Goal: Task Accomplishment & Management: Use online tool/utility

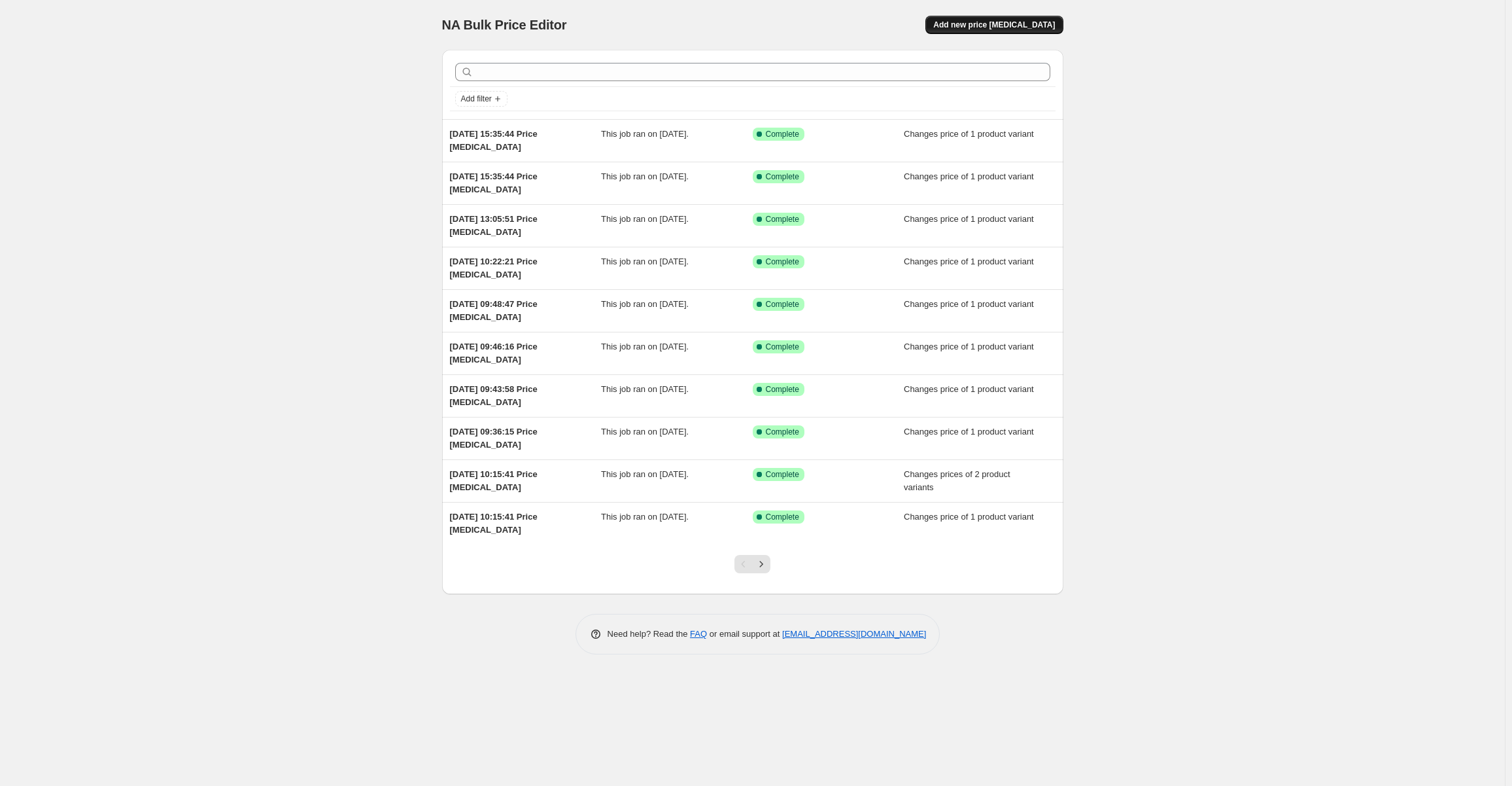
click at [978, 25] on span "Add new price [MEDICAL_DATA]" at bounding box center [994, 25] width 122 height 11
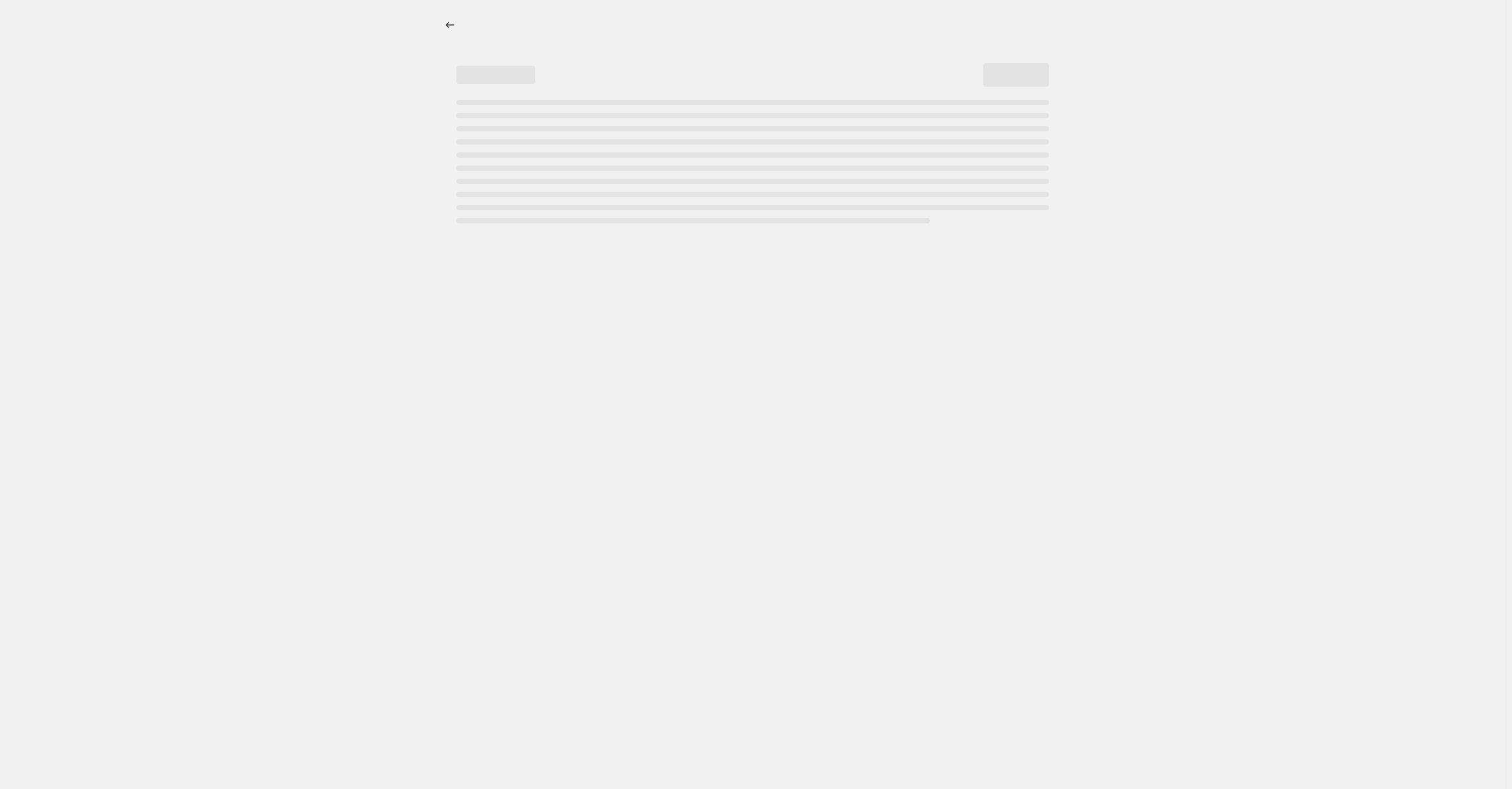
select select "percentage"
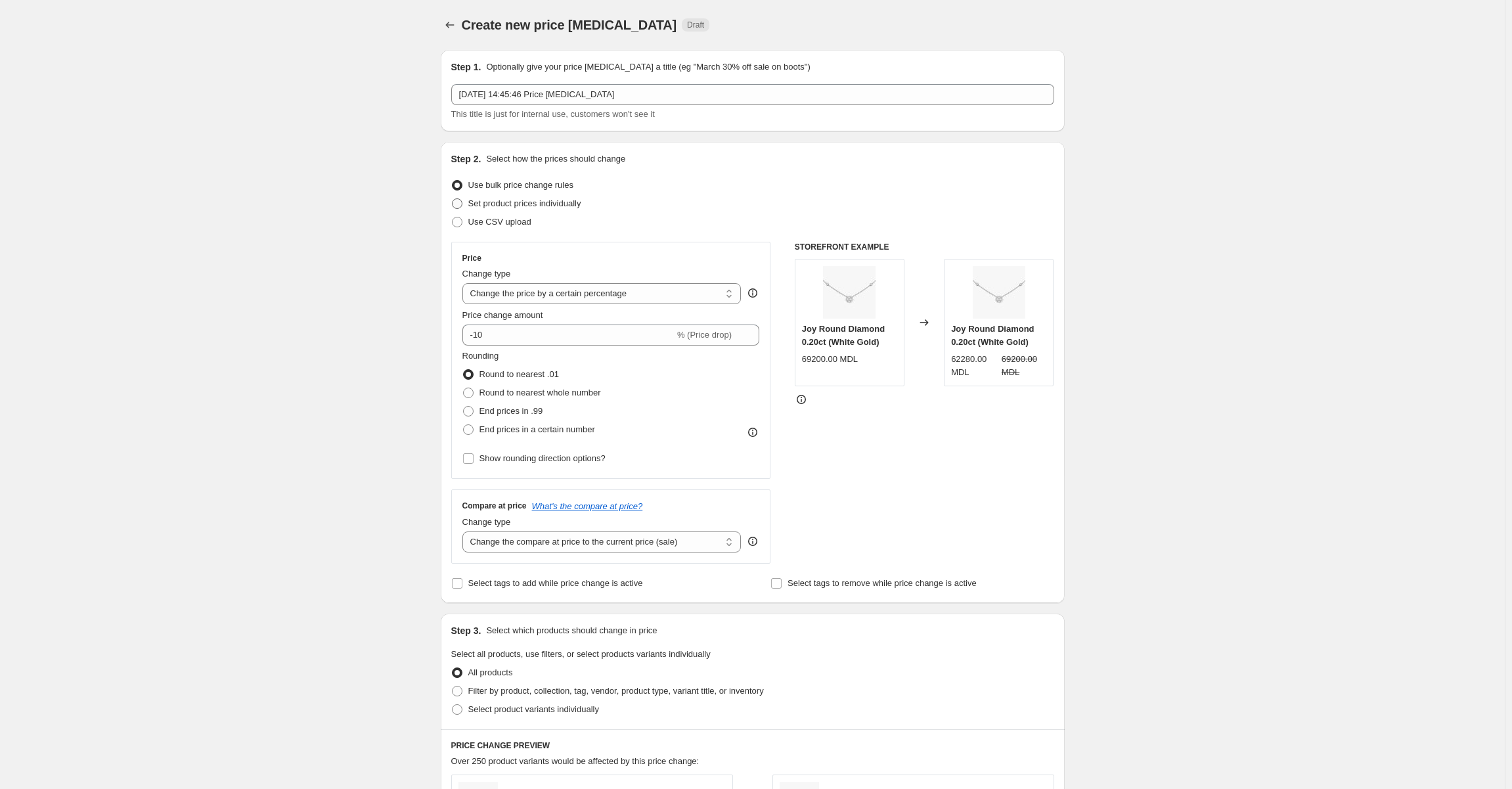
click at [467, 210] on label "Set product prices individually" at bounding box center [517, 204] width 130 height 19
click at [452, 199] on input "Set product prices individually" at bounding box center [452, 198] width 1 height 1
radio input "true"
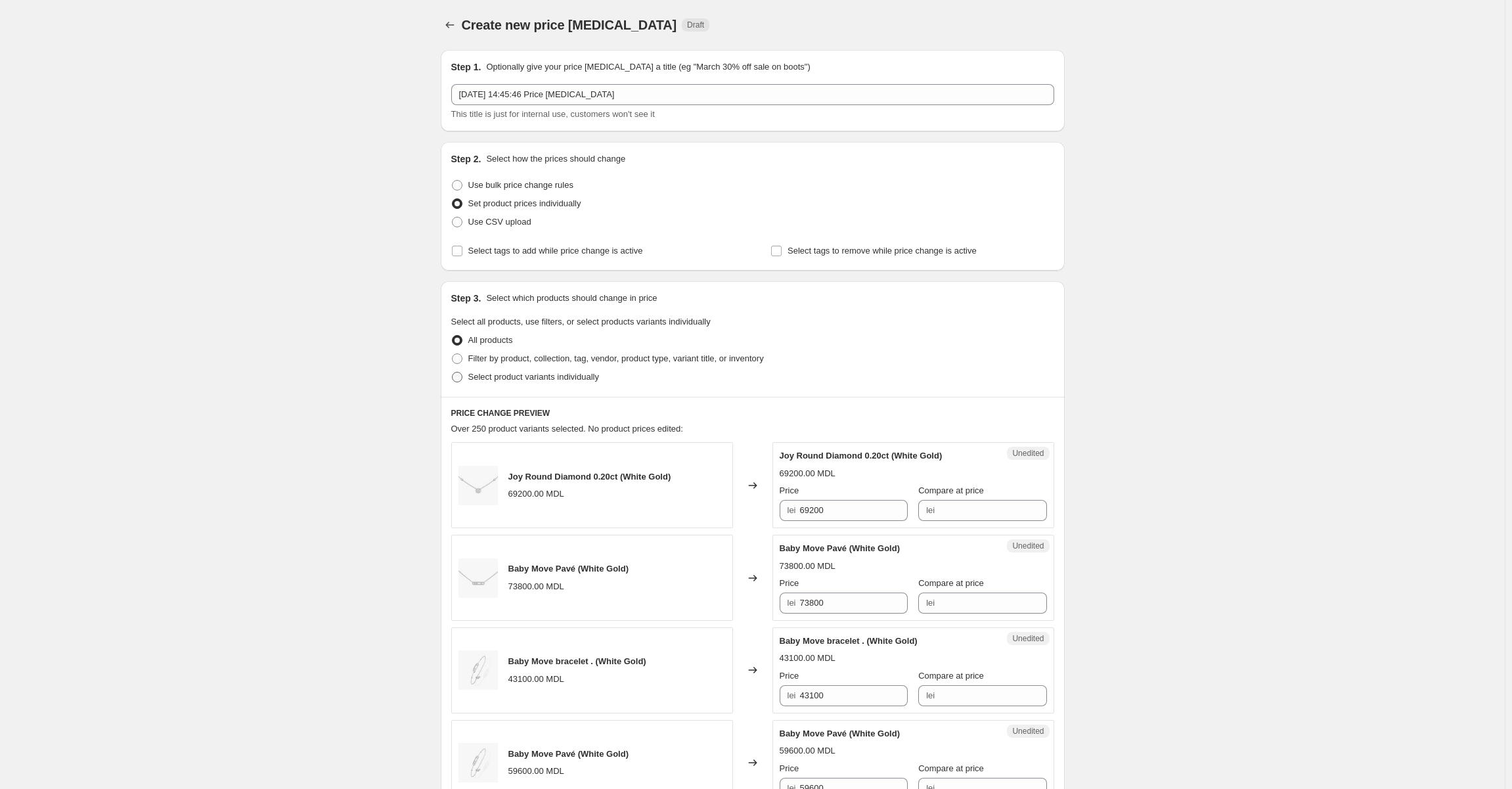
click at [462, 376] on span at bounding box center [458, 377] width 11 height 11
click at [452, 373] on input "Select product variants individually" at bounding box center [452, 372] width 1 height 1
radio input "true"
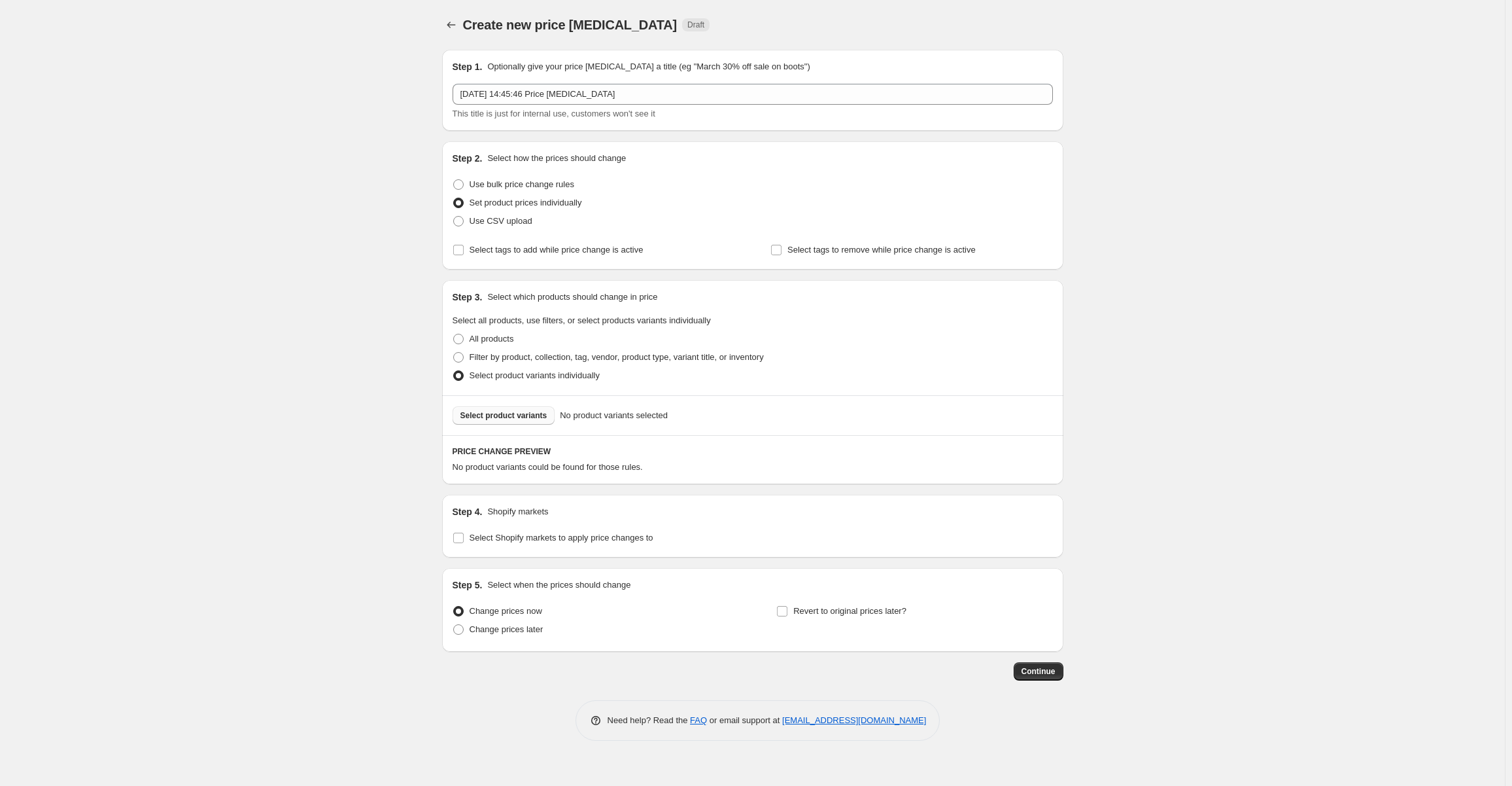
click at [472, 418] on span "Select product variants" at bounding box center [504, 416] width 87 height 11
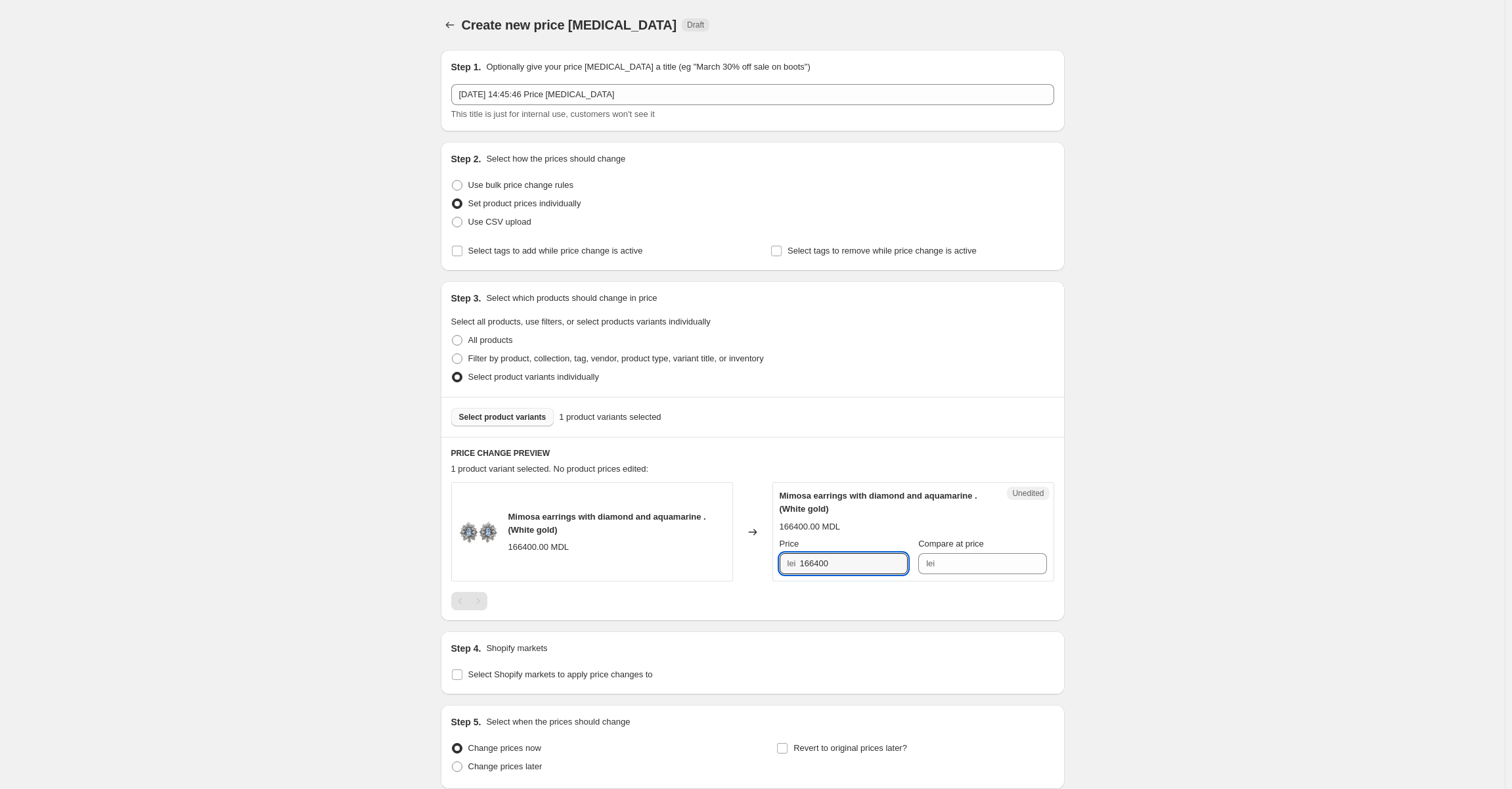
drag, startPoint x: 839, startPoint y: 565, endPoint x: 793, endPoint y: 565, distance: 46.0
click at [793, 565] on div "lei 166400" at bounding box center [843, 564] width 128 height 21
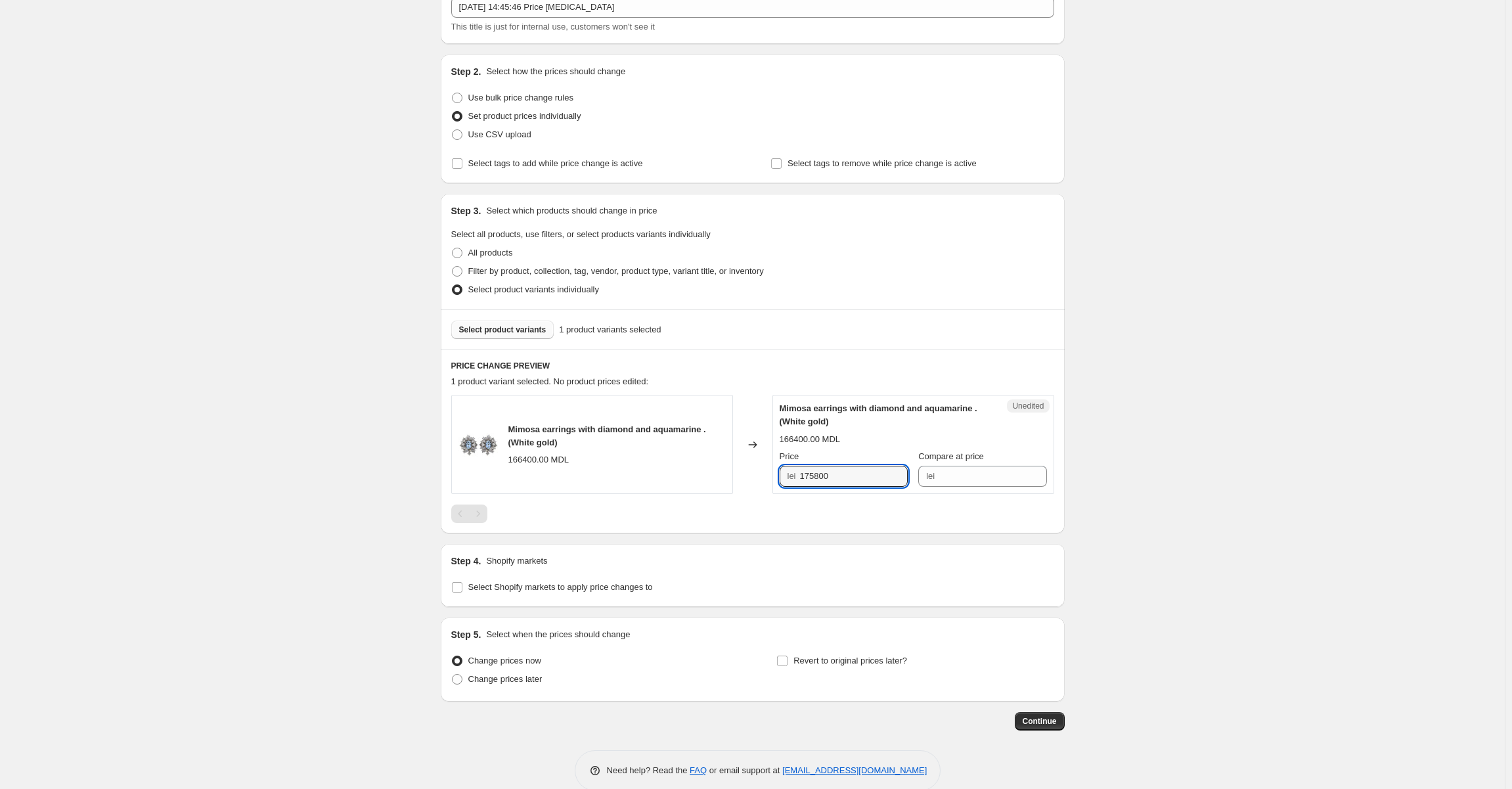
scroll to position [109, 0]
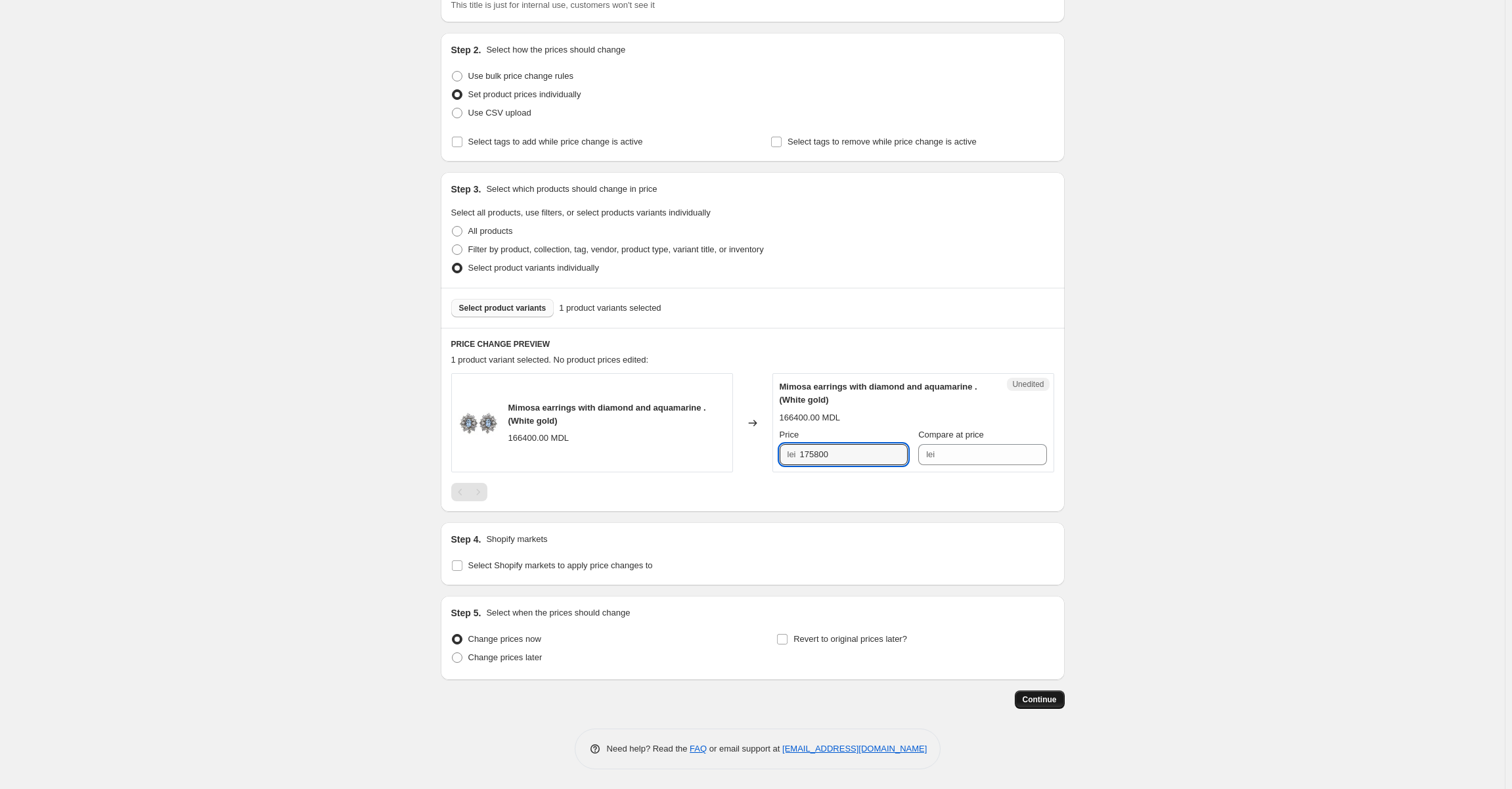
type input "175800"
click at [1047, 698] on span "Continue" at bounding box center [1039, 700] width 34 height 11
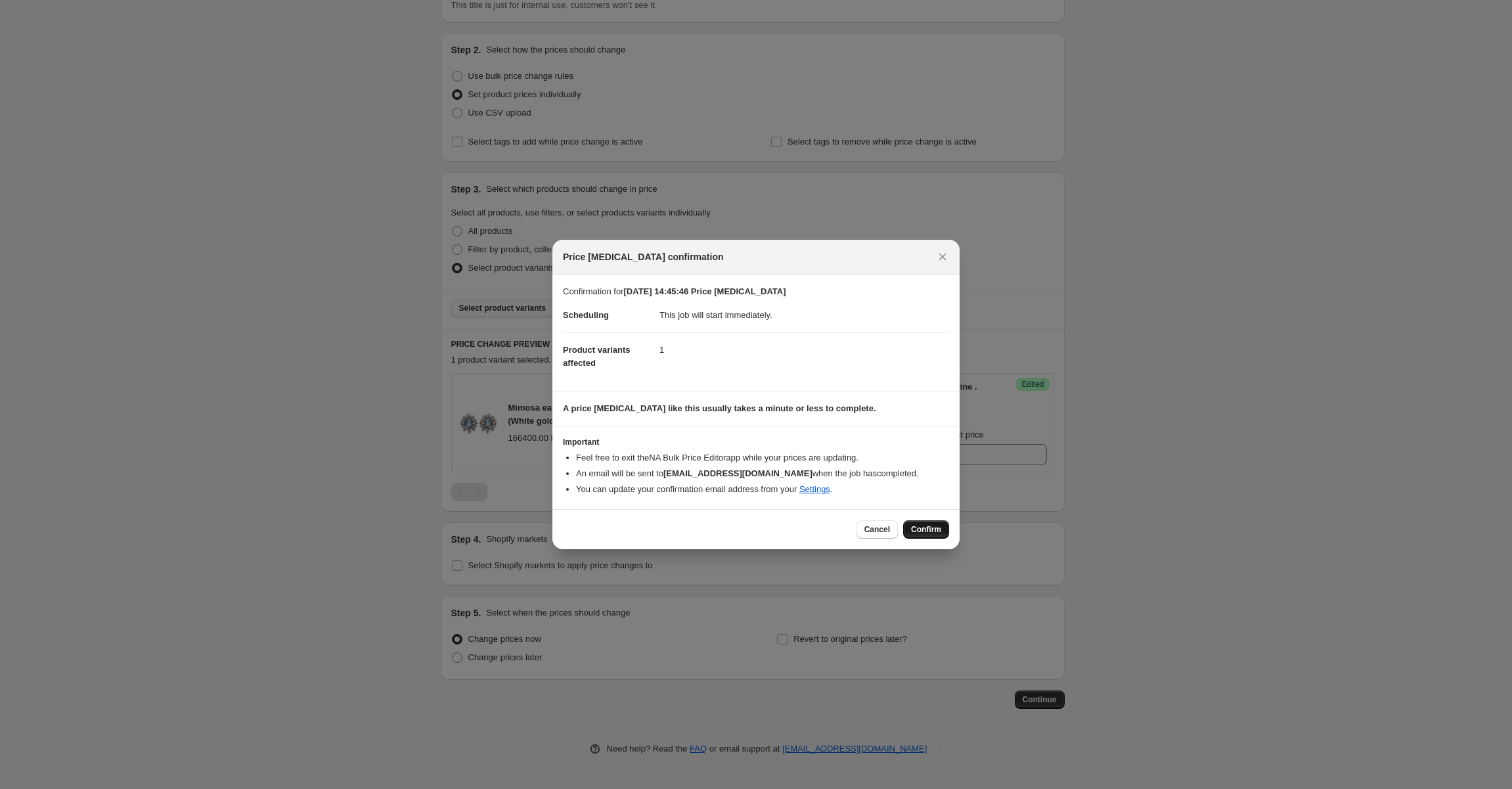
click at [924, 526] on span "Confirm" at bounding box center [926, 530] width 30 height 11
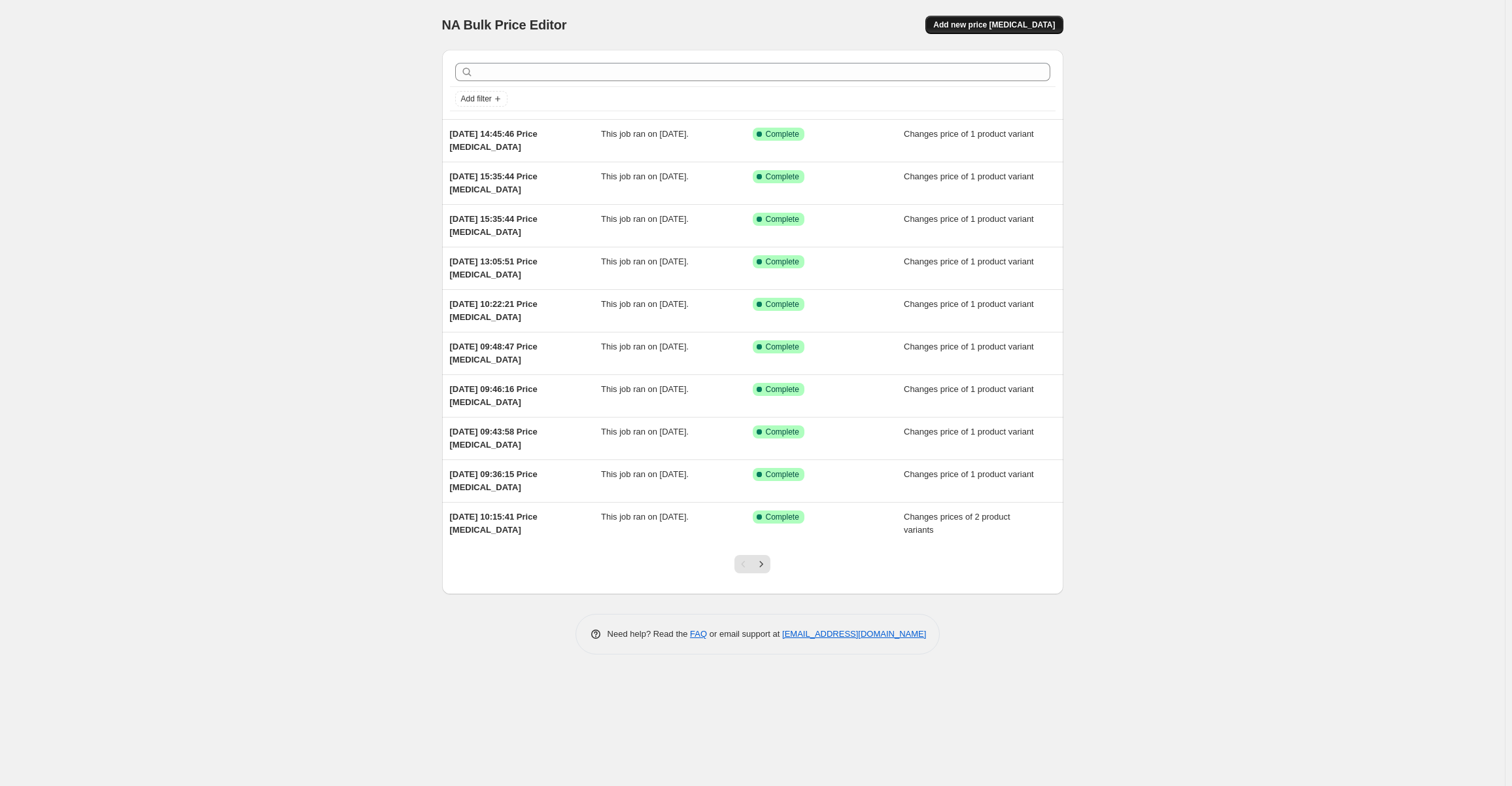
click at [986, 24] on span "Add new price [MEDICAL_DATA]" at bounding box center [994, 25] width 122 height 11
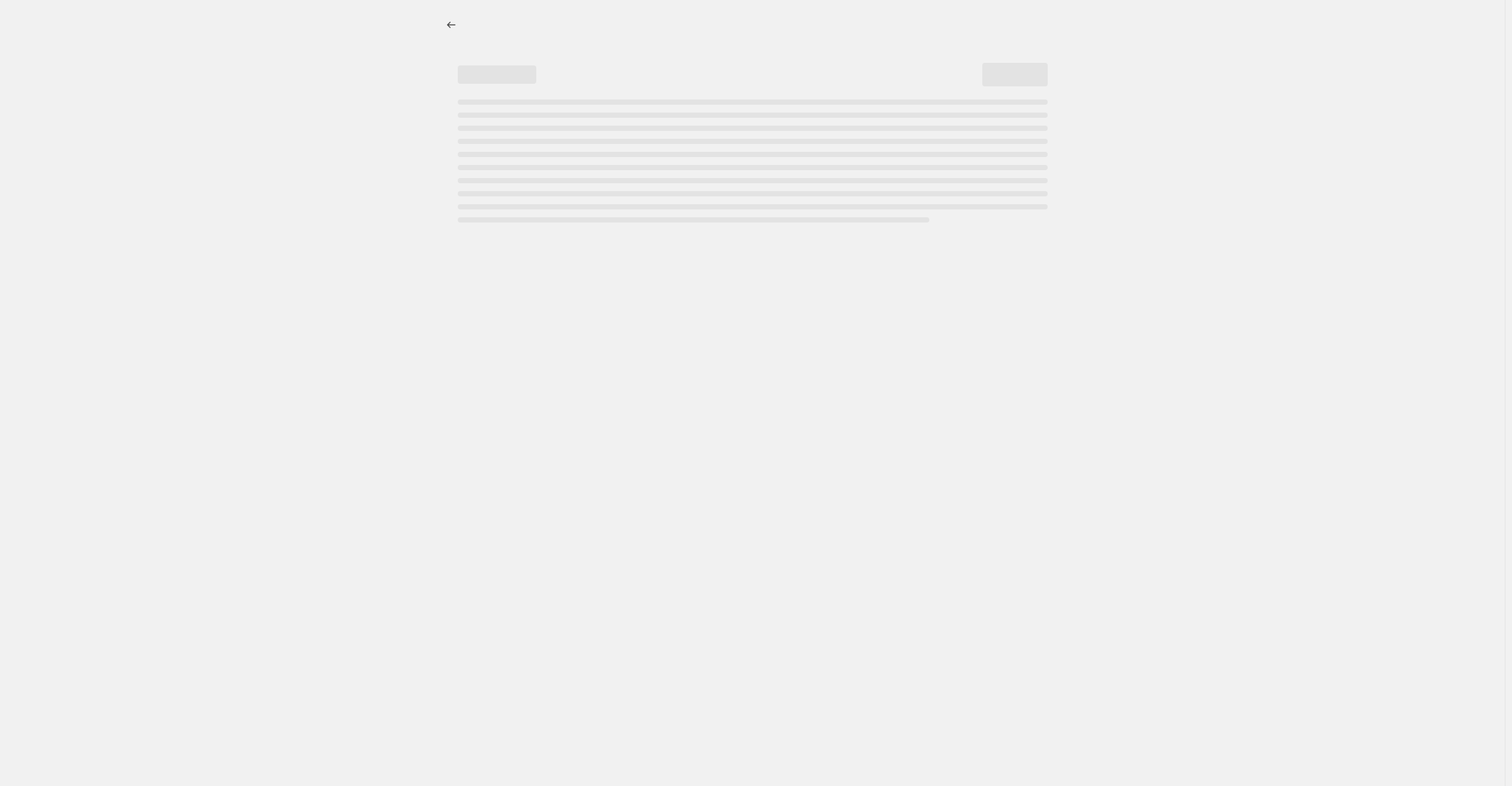
select select "percentage"
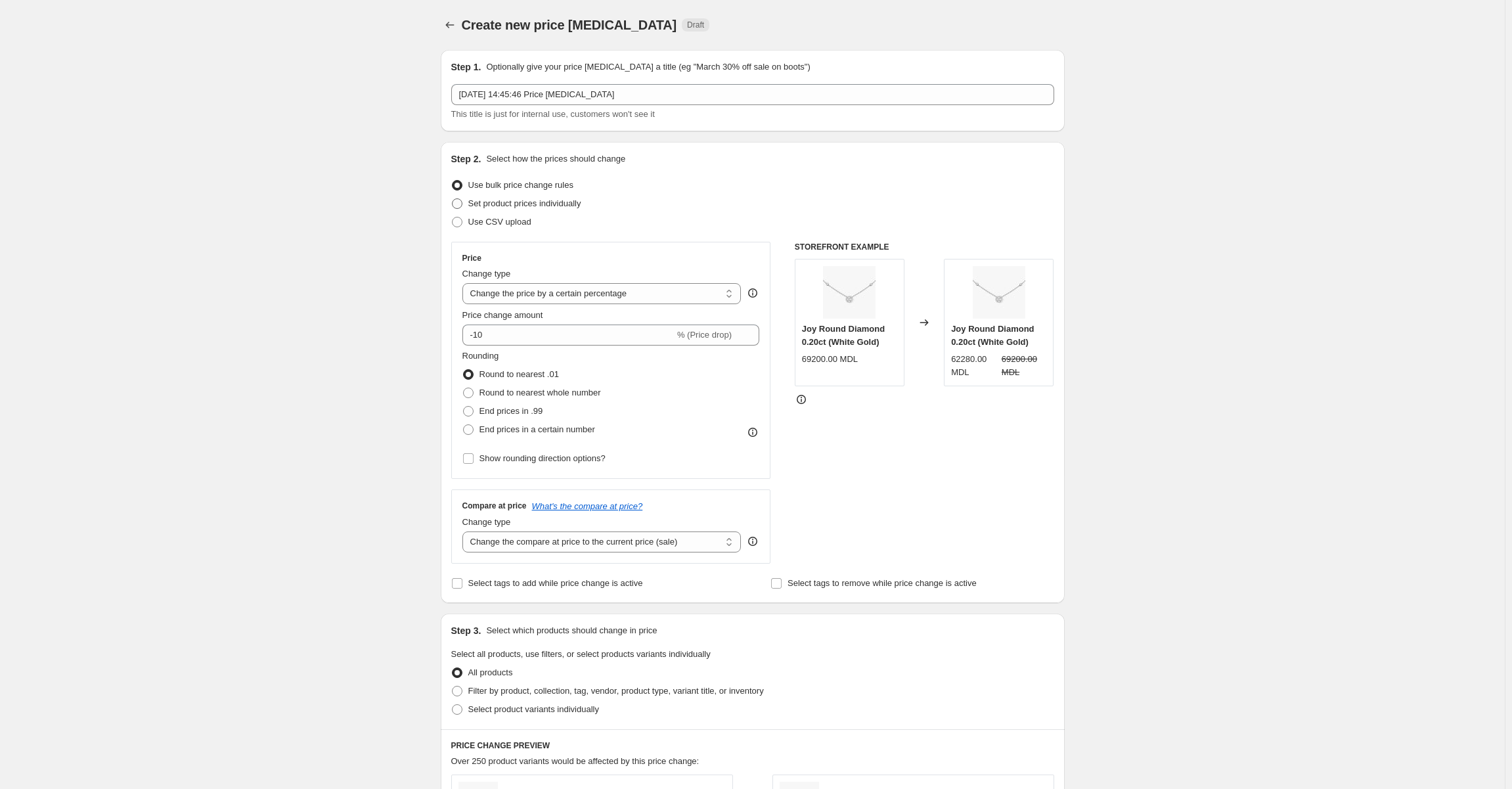
click at [460, 207] on span at bounding box center [458, 204] width 11 height 11
click at [452, 199] on input "Set product prices individually" at bounding box center [452, 198] width 1 height 1
radio input "true"
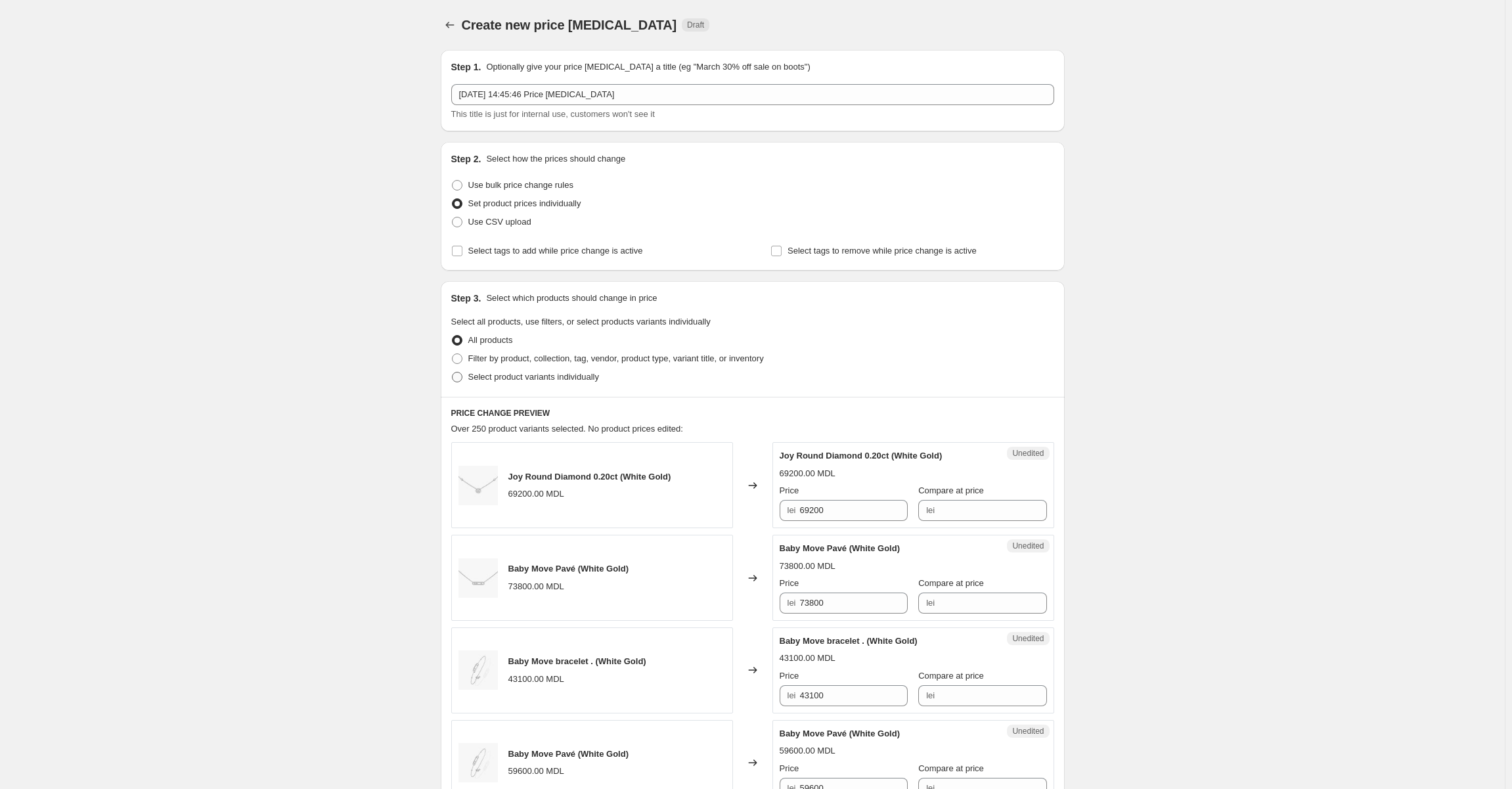
click at [462, 379] on span at bounding box center [458, 377] width 11 height 11
click at [452, 373] on input "Select product variants individually" at bounding box center [452, 372] width 1 height 1
radio input "true"
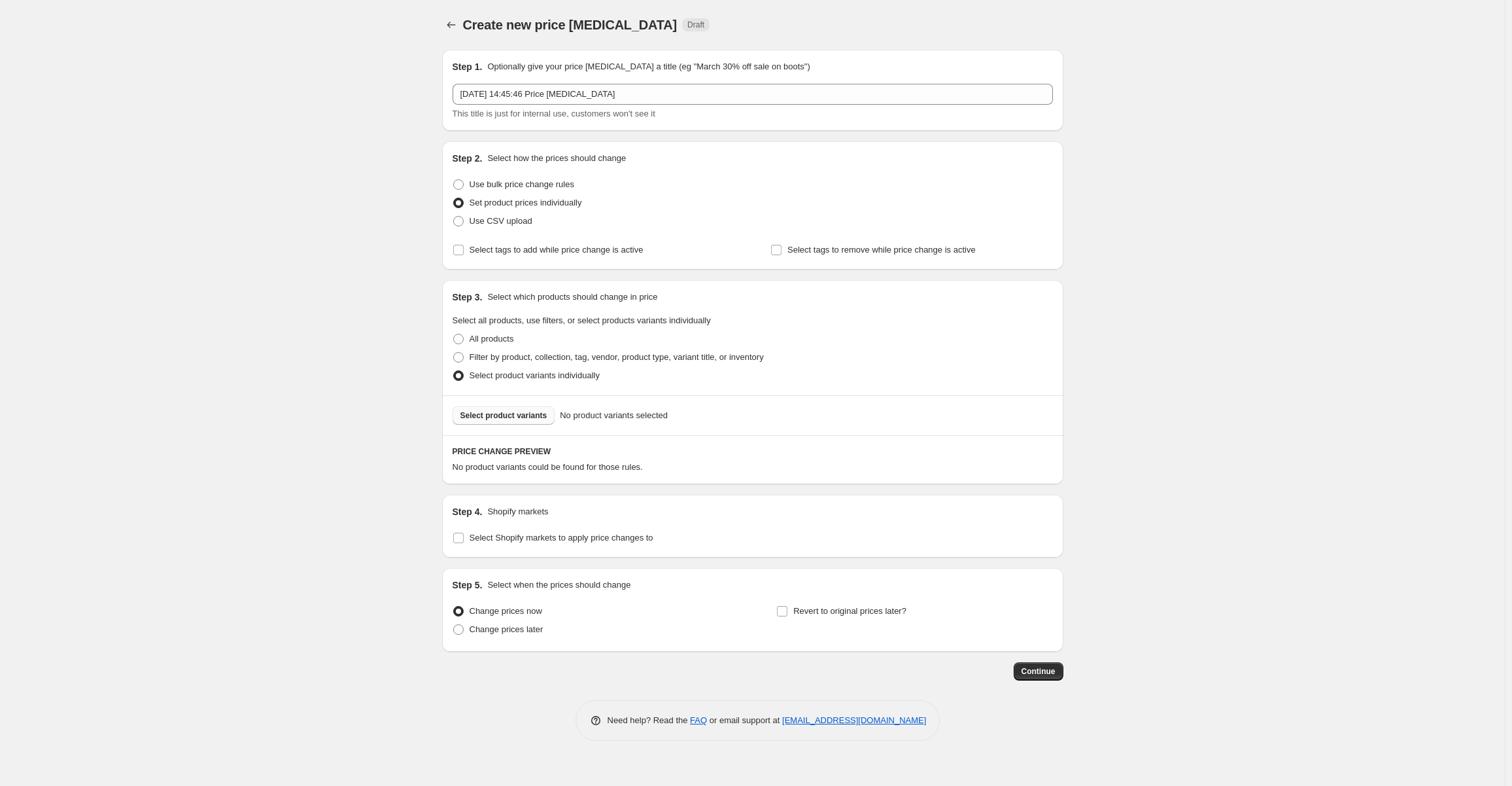
click at [490, 416] on span "Select product variants" at bounding box center [504, 416] width 87 height 11
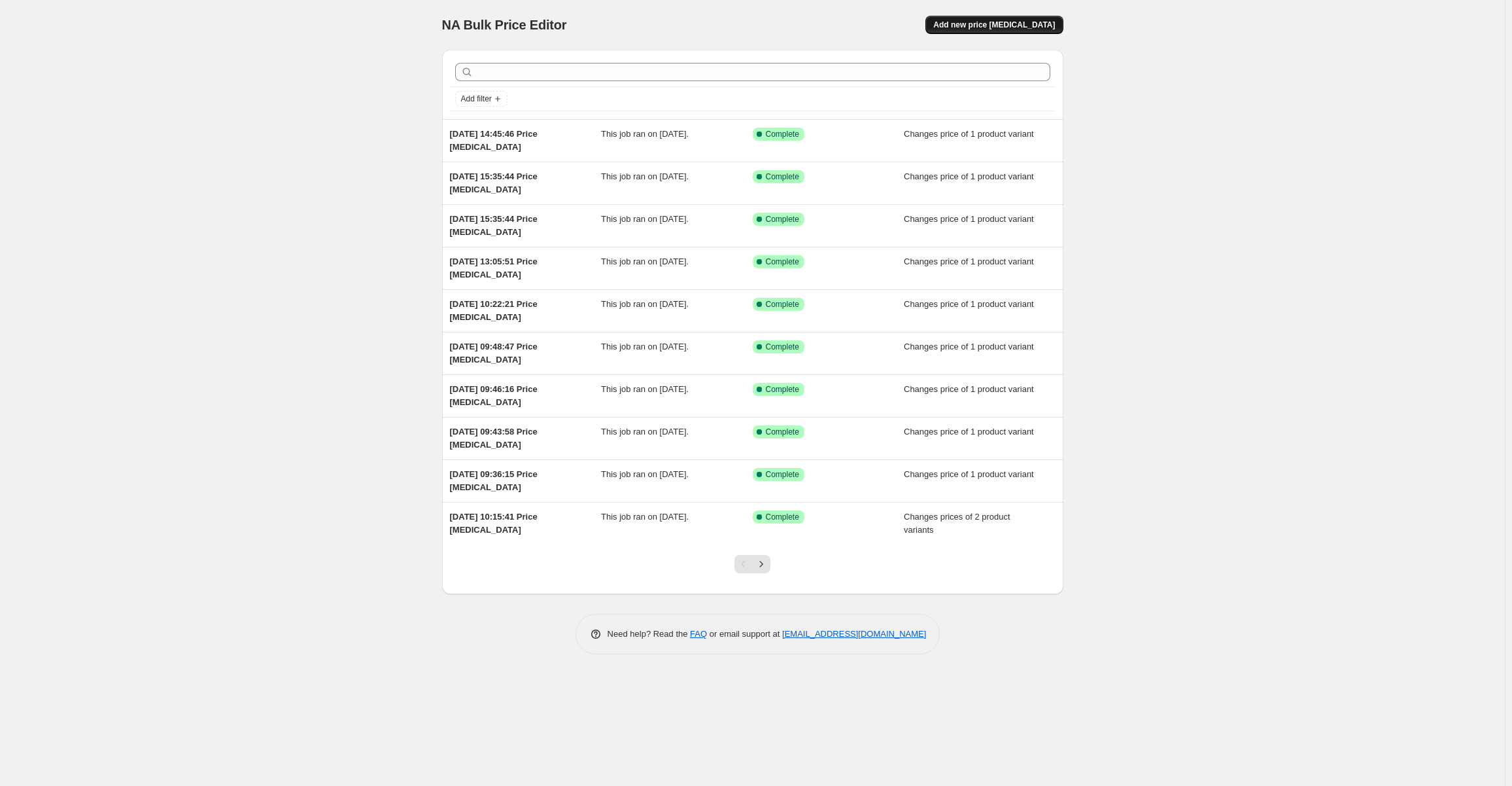
click at [989, 26] on span "Add new price [MEDICAL_DATA]" at bounding box center [994, 25] width 122 height 11
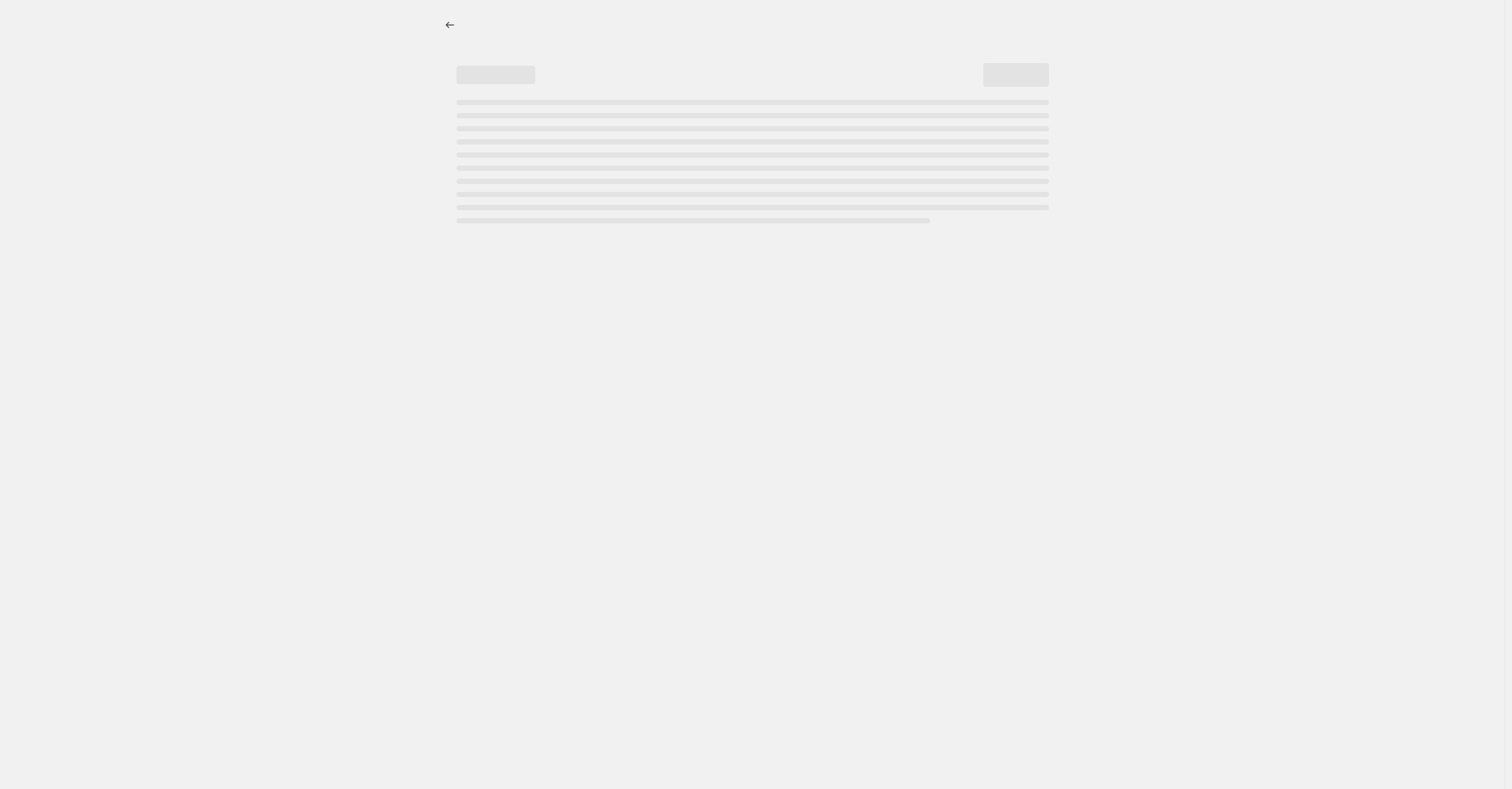
select select "percentage"
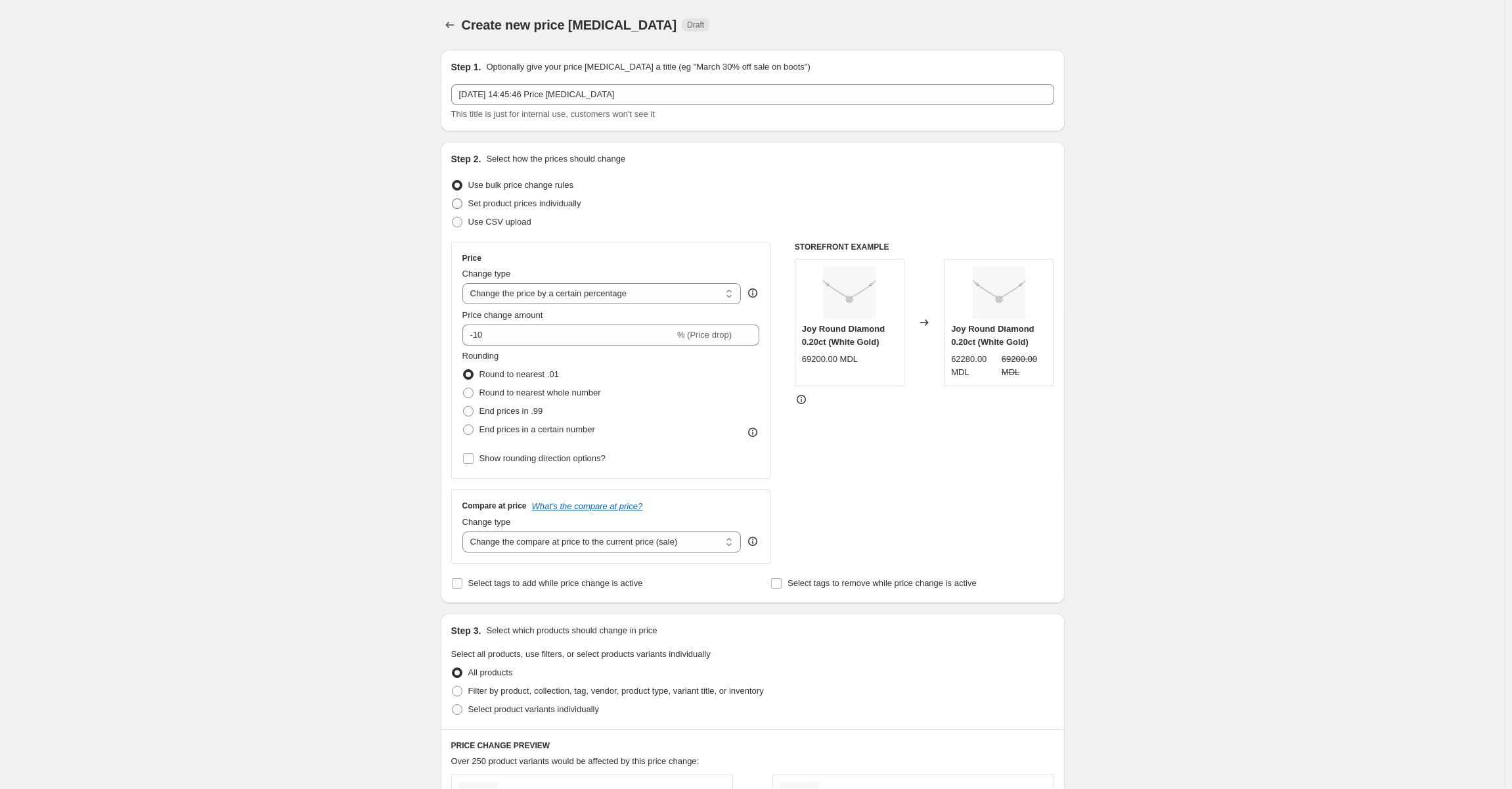
click at [462, 202] on span at bounding box center [458, 204] width 11 height 11
click at [452, 199] on input "Set product prices individually" at bounding box center [452, 198] width 1 height 1
radio input "true"
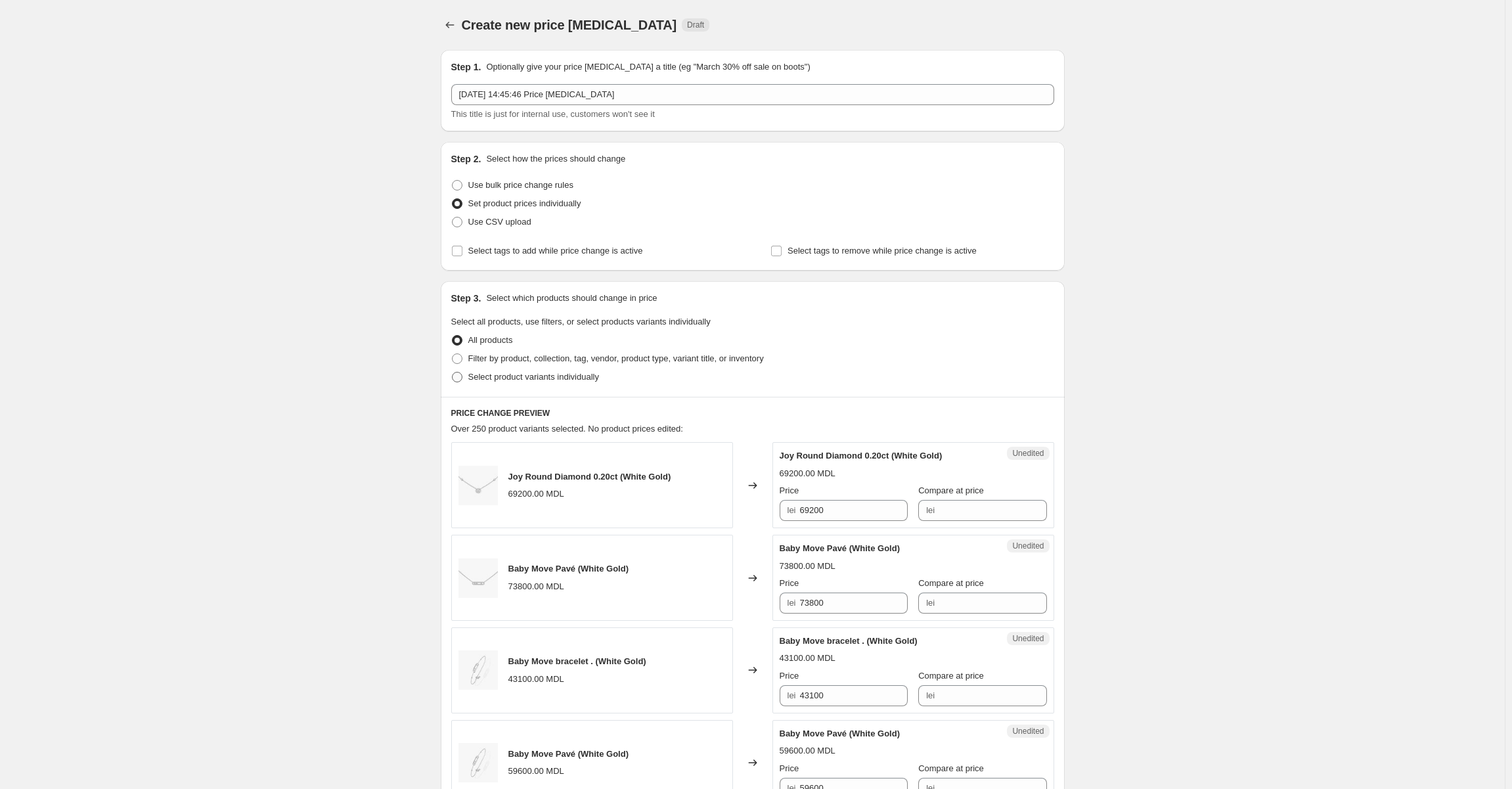
click at [462, 379] on span at bounding box center [458, 377] width 11 height 11
click at [452, 373] on input "Select product variants individually" at bounding box center [452, 372] width 1 height 1
radio input "true"
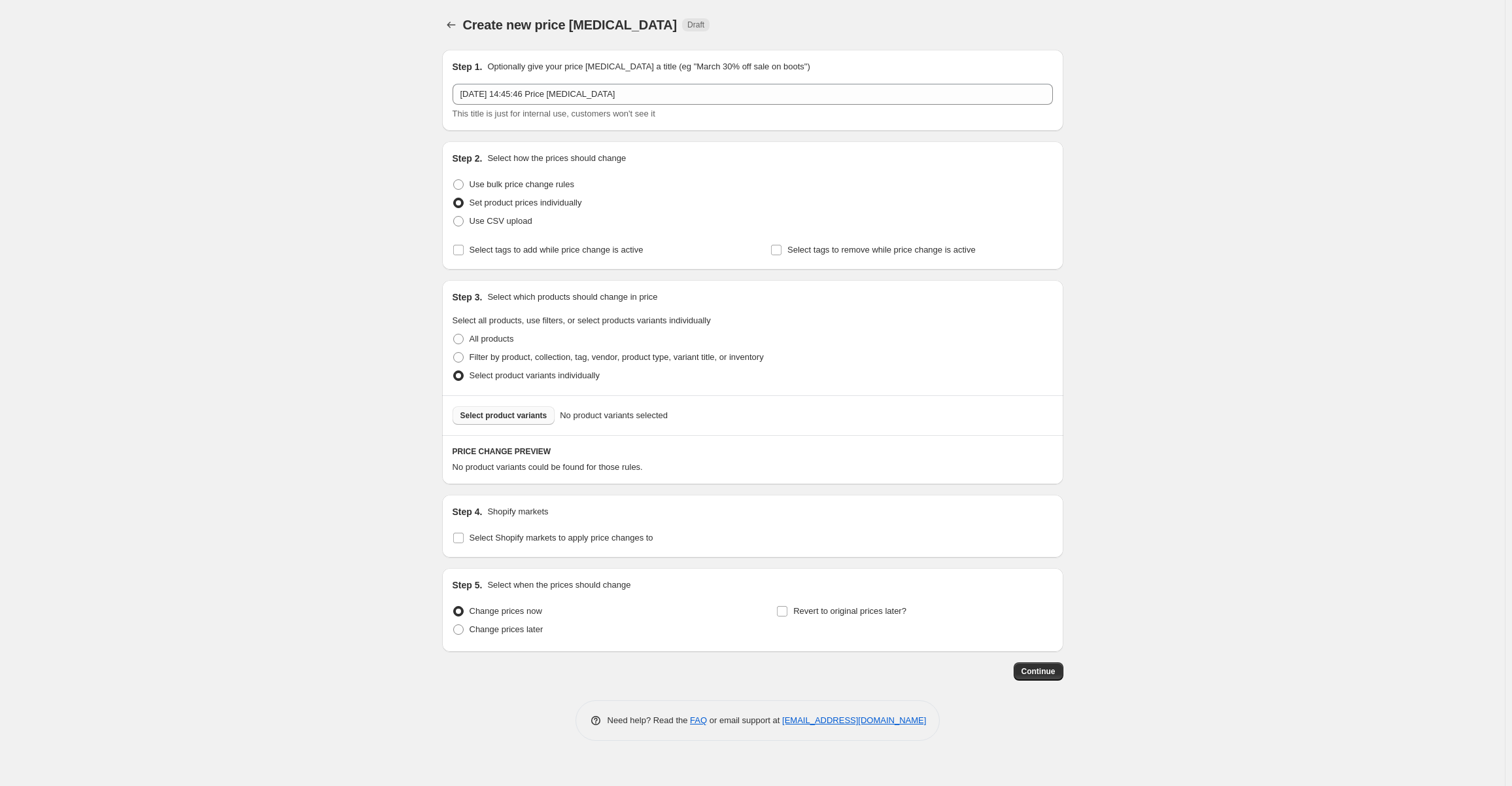
click at [468, 414] on span "Select product variants" at bounding box center [504, 416] width 87 height 11
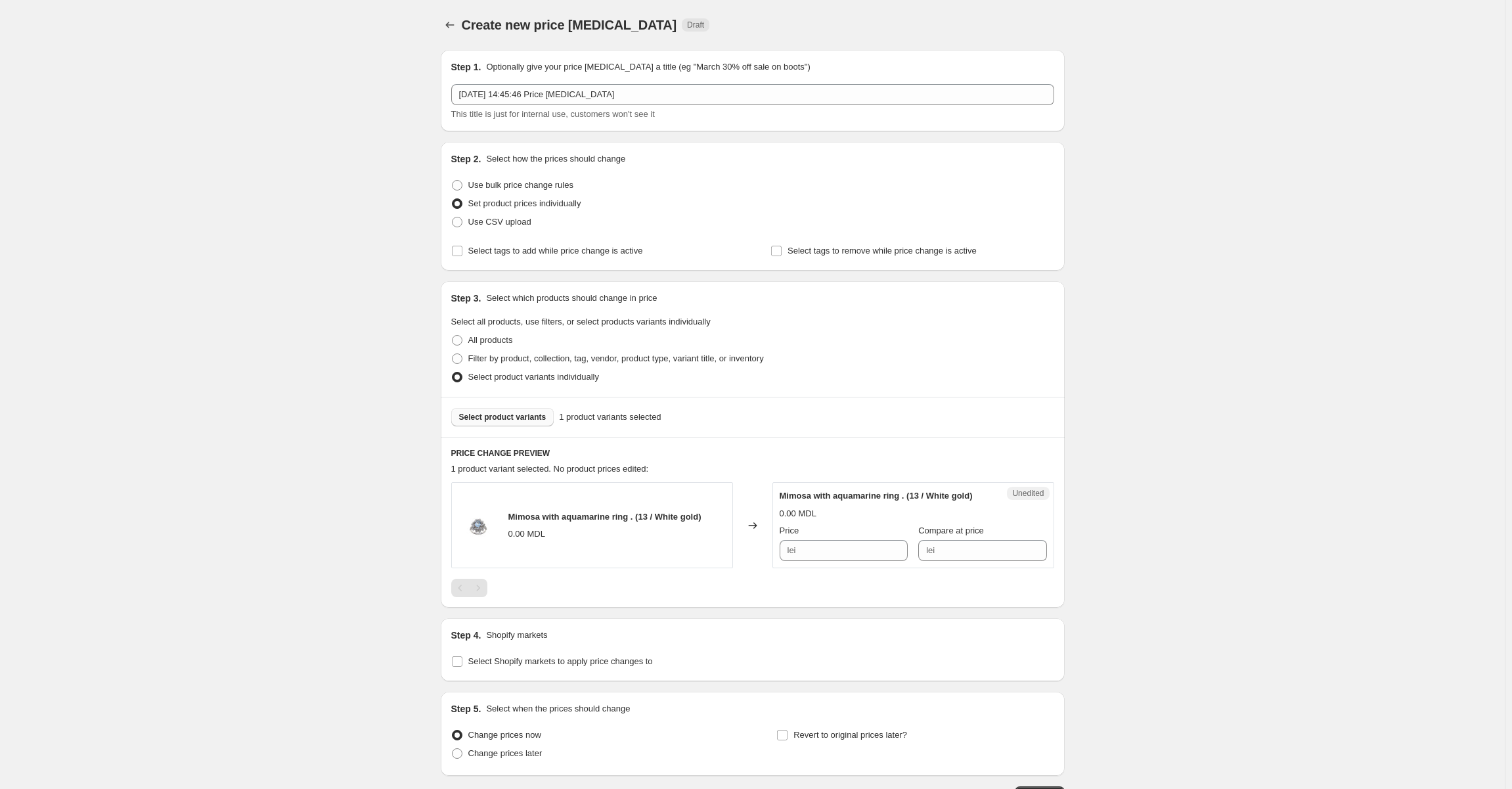
scroll to position [66, 0]
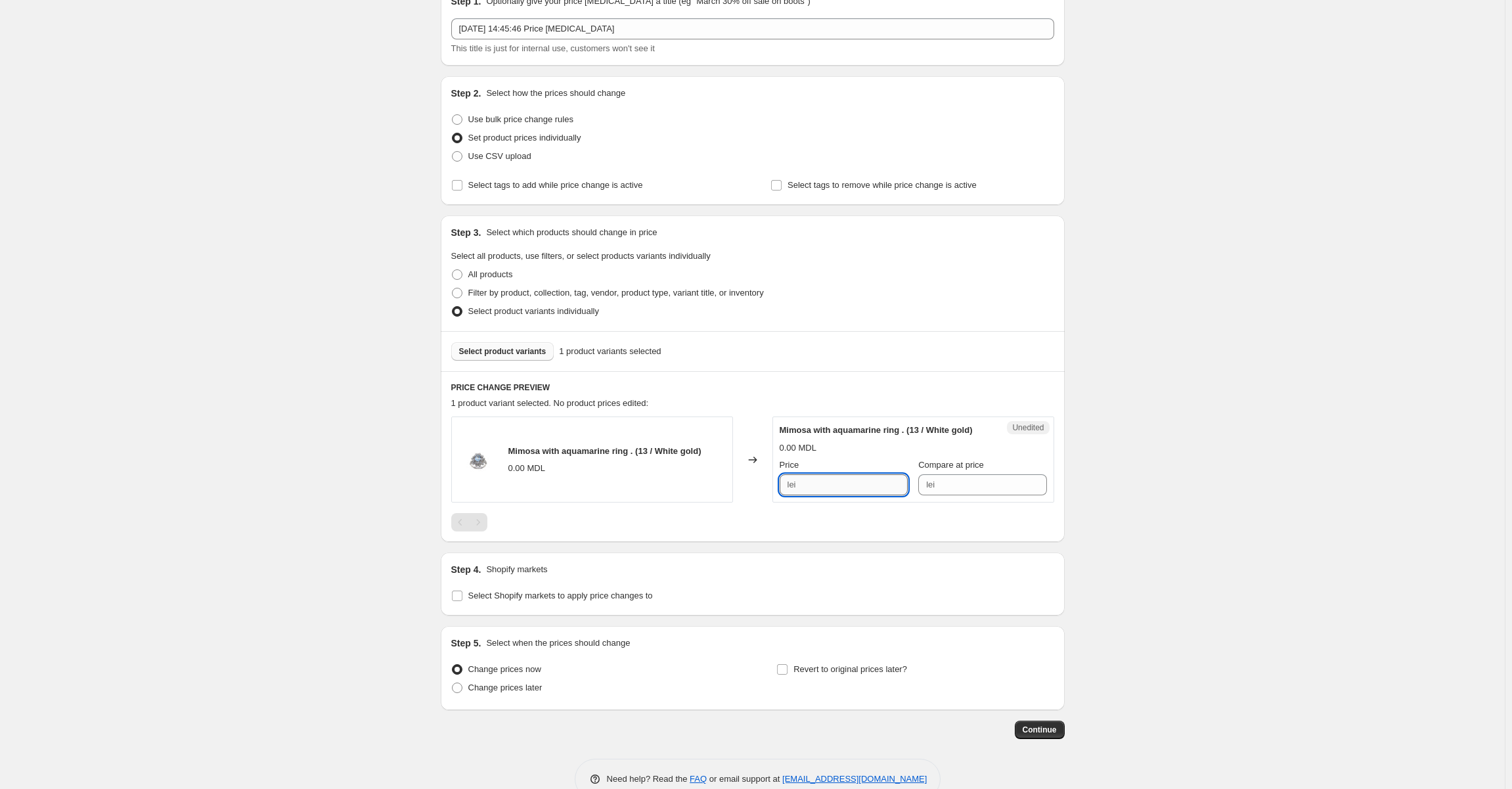
click at [802, 487] on input "Price" at bounding box center [853, 485] width 108 height 21
type input "179600"
click at [1035, 727] on span "Continue" at bounding box center [1039, 730] width 34 height 11
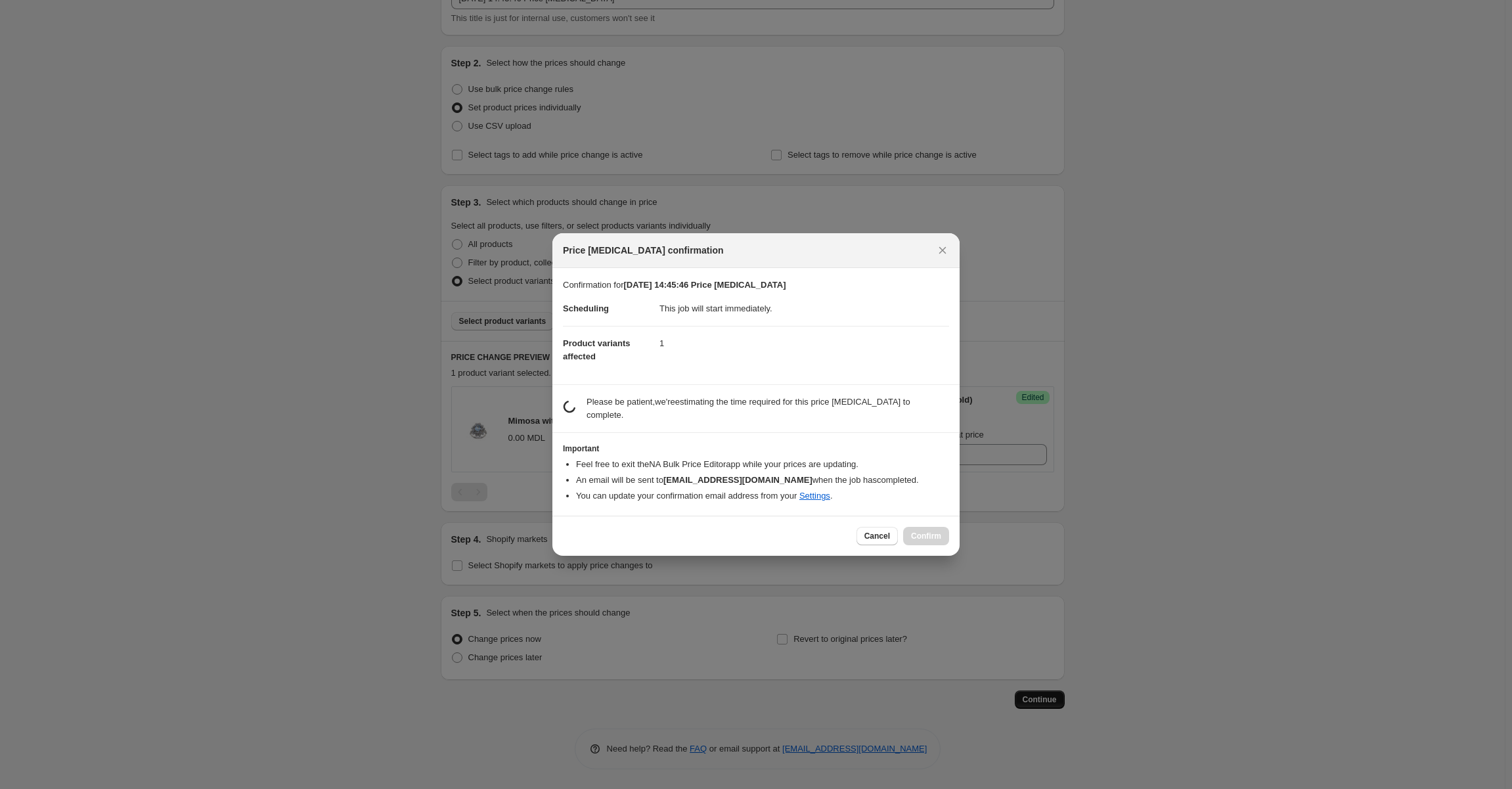
scroll to position [0, 0]
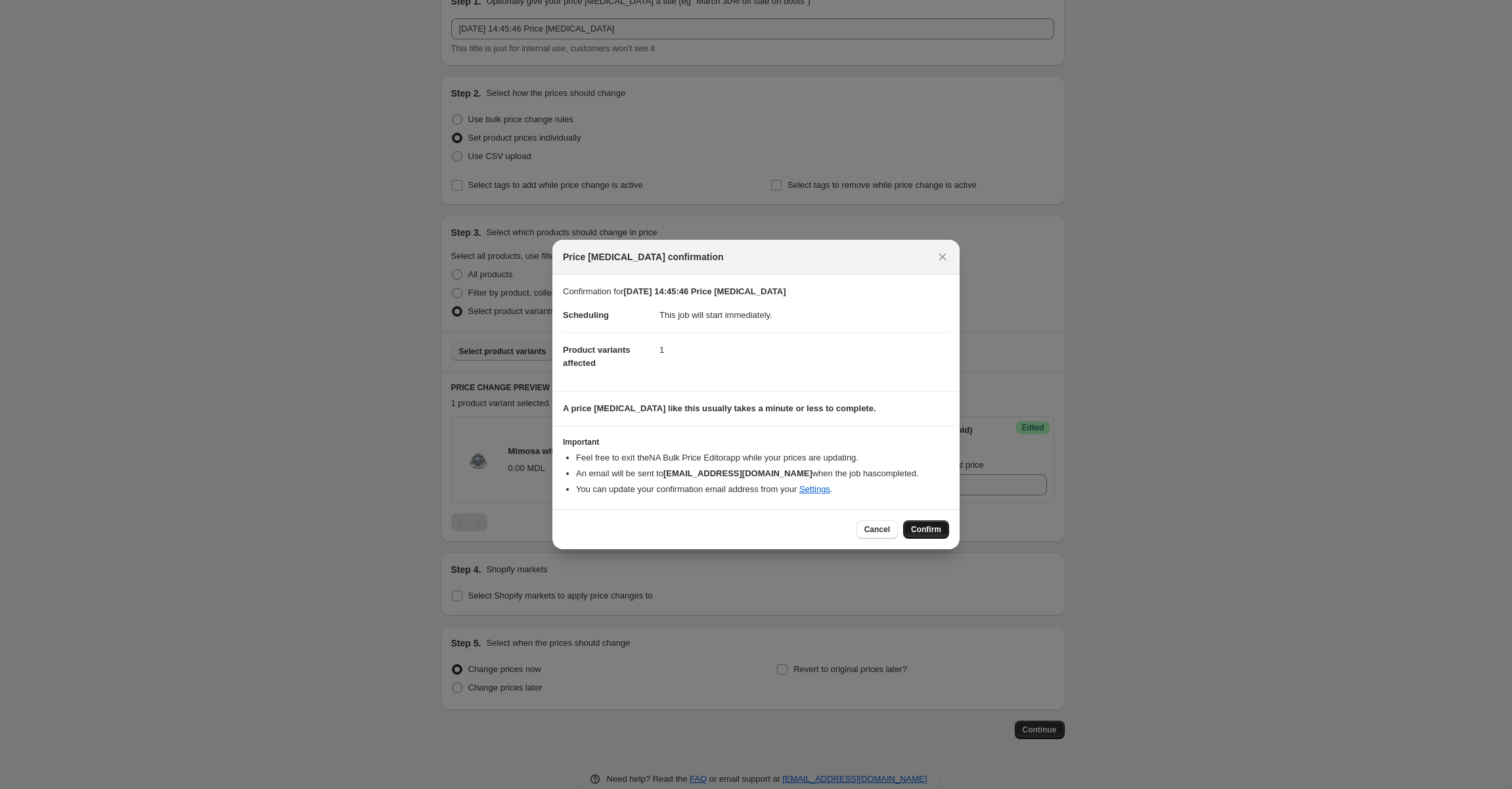
click at [919, 533] on span "Confirm" at bounding box center [926, 530] width 30 height 11
